Goal: Find specific page/section: Find specific page/section

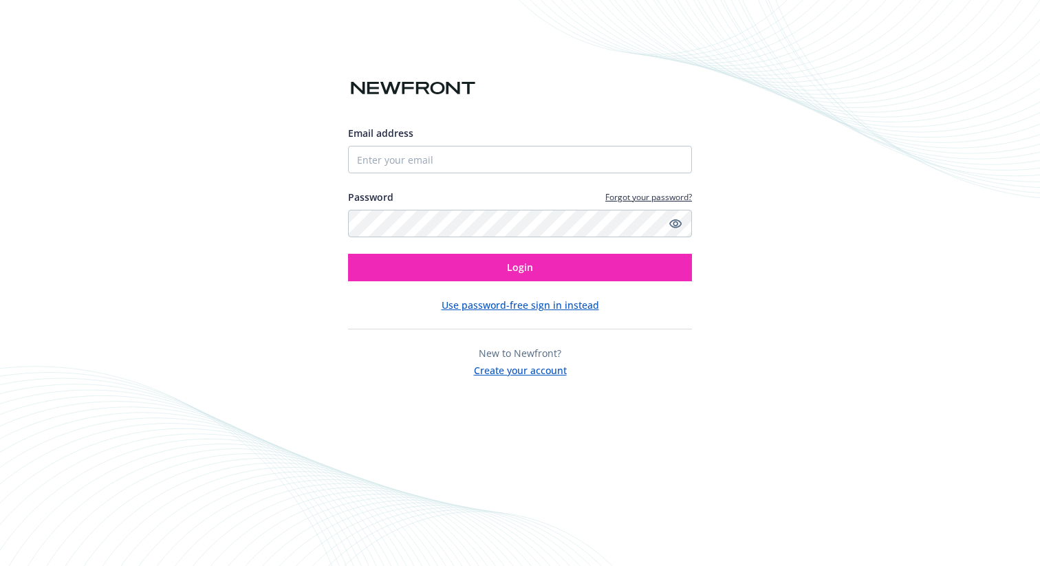
click at [483, 179] on div "Email address Password Forgot your password? Login" at bounding box center [520, 204] width 344 height 156
click at [482, 175] on div "Email address Password Forgot your password? Login" at bounding box center [520, 204] width 344 height 156
click at [477, 171] on input "Email address" at bounding box center [520, 160] width 344 height 28
click at [488, 140] on div "Email address" at bounding box center [520, 133] width 344 height 14
click at [473, 165] on input "Email address" at bounding box center [520, 160] width 344 height 28
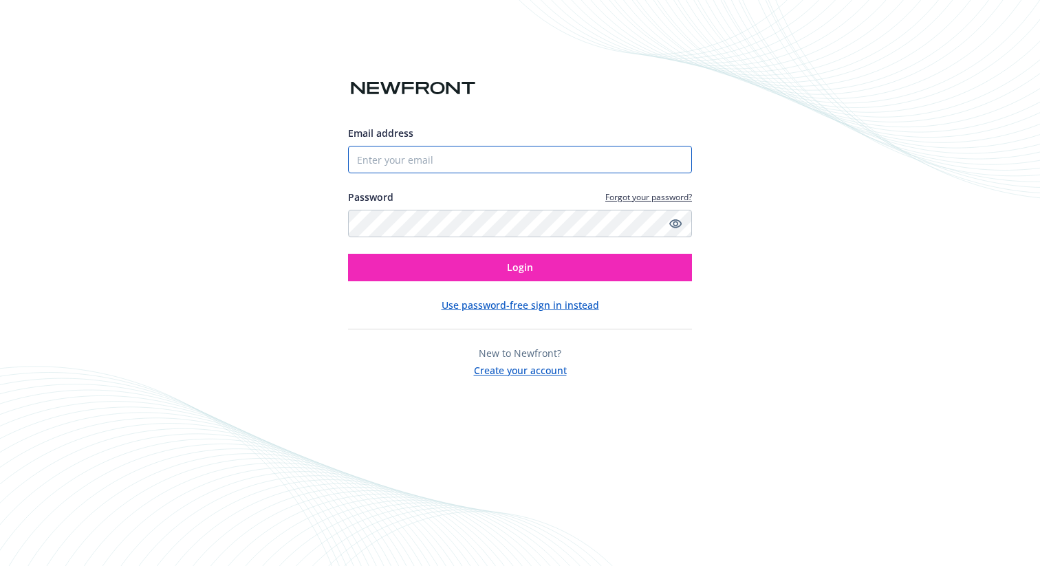
type input "[EMAIL_ADDRESS][PERSON_NAME][DOMAIN_NAME]"
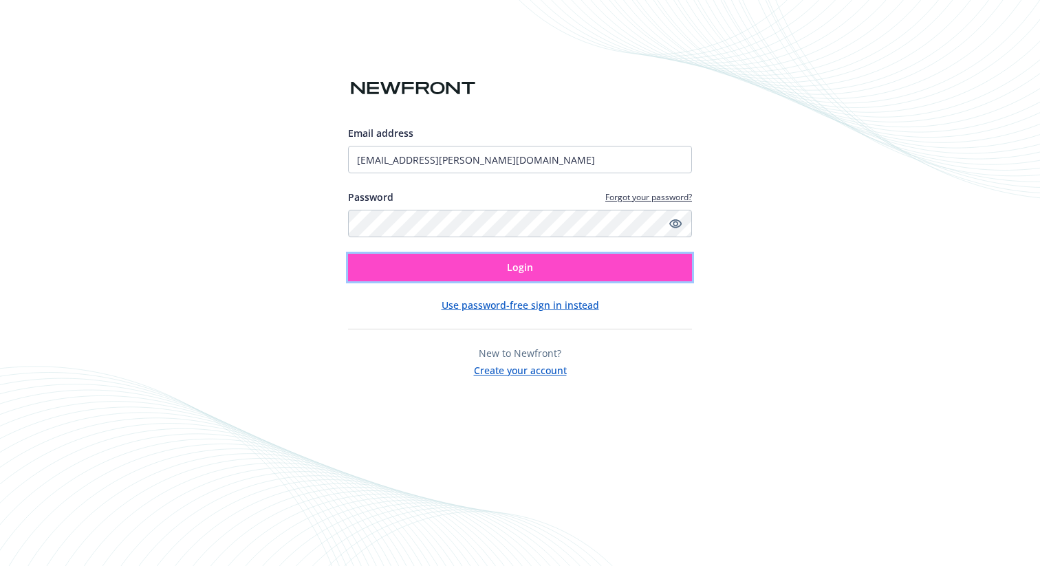
click at [536, 277] on button "Login" at bounding box center [520, 268] width 344 height 28
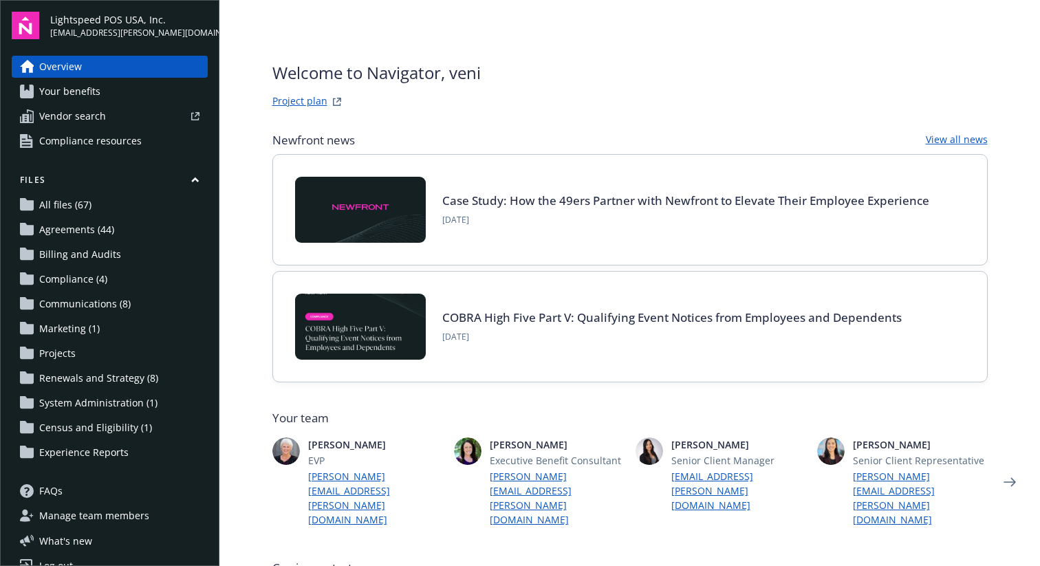
click at [293, 104] on link "Project plan" at bounding box center [299, 102] width 55 height 17
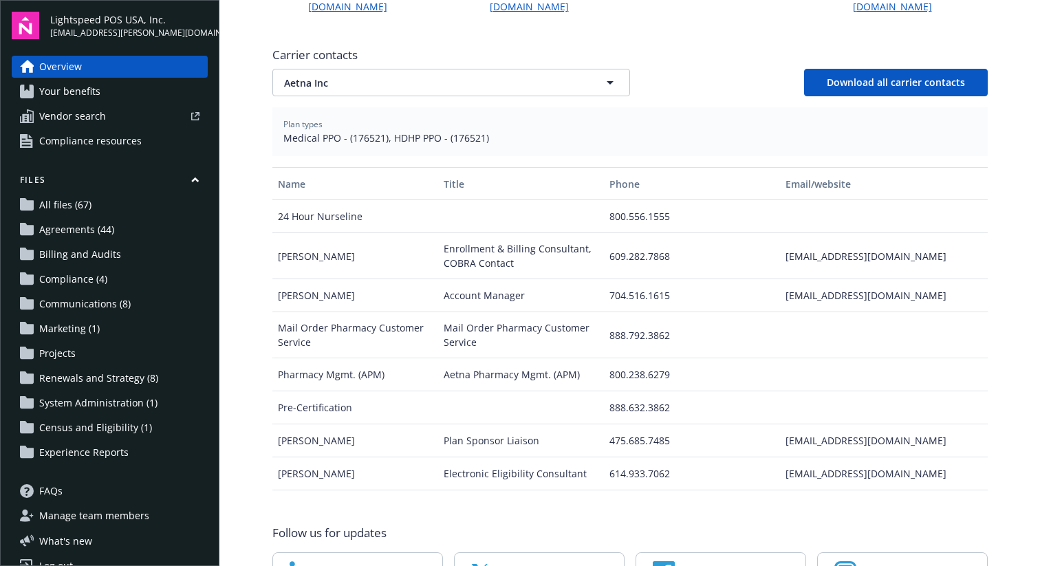
scroll to position [502, 0]
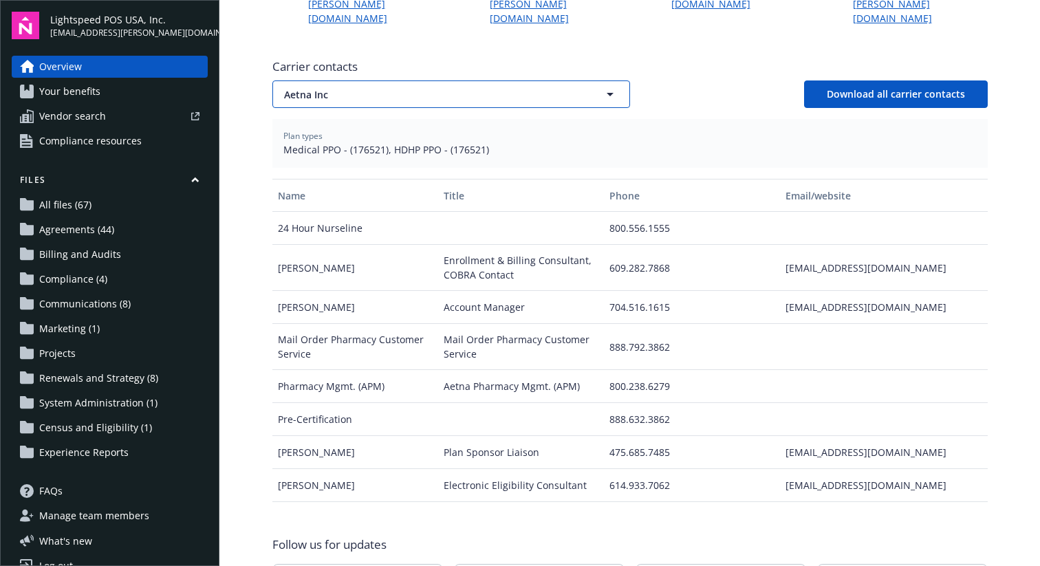
click at [367, 87] on span "Aetna Inc" at bounding box center [427, 94] width 286 height 14
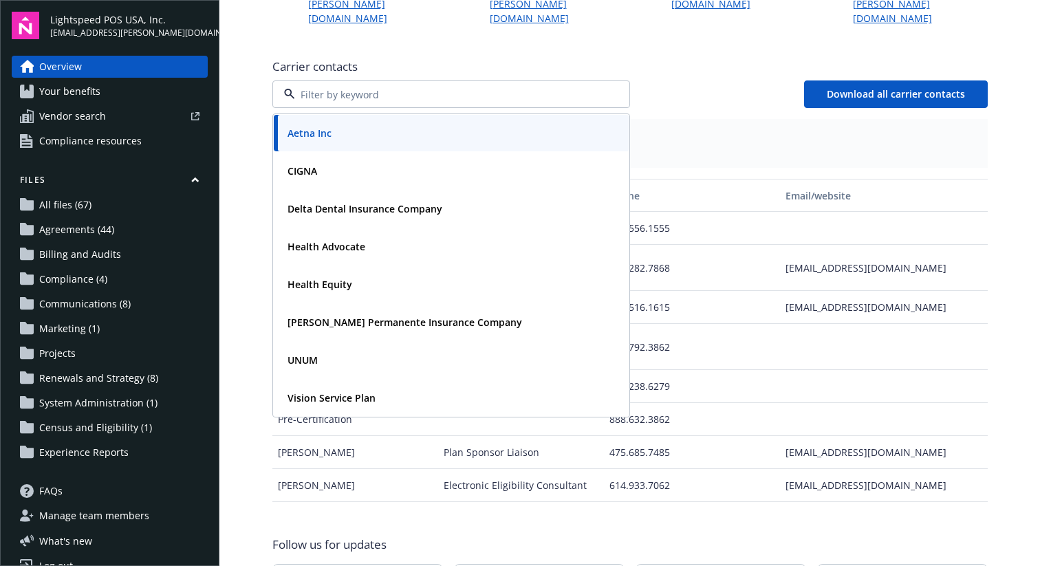
click at [1015, 290] on main "Welcome to Navigator , veni Project plan Newfront news View all news Case Study…" at bounding box center [629, 283] width 821 height 566
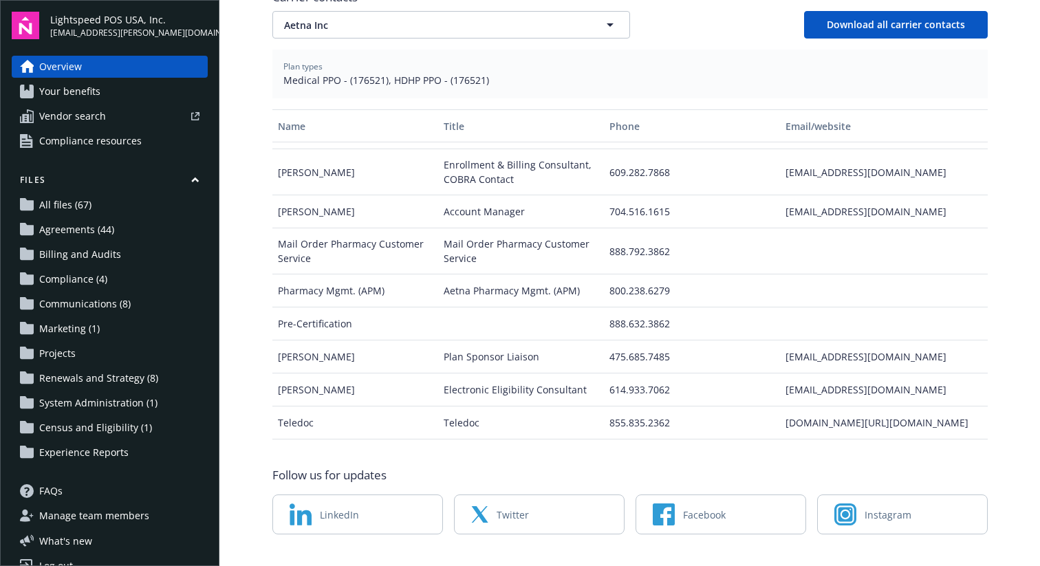
scroll to position [0, 0]
